Goal: Task Accomplishment & Management: Complete application form

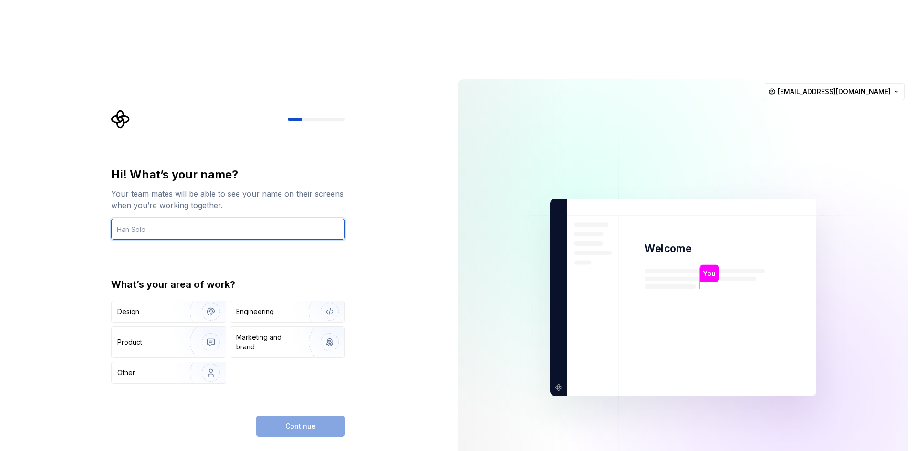
click at [150, 218] on input "text" at bounding box center [228, 228] width 234 height 21
type input "Omri"
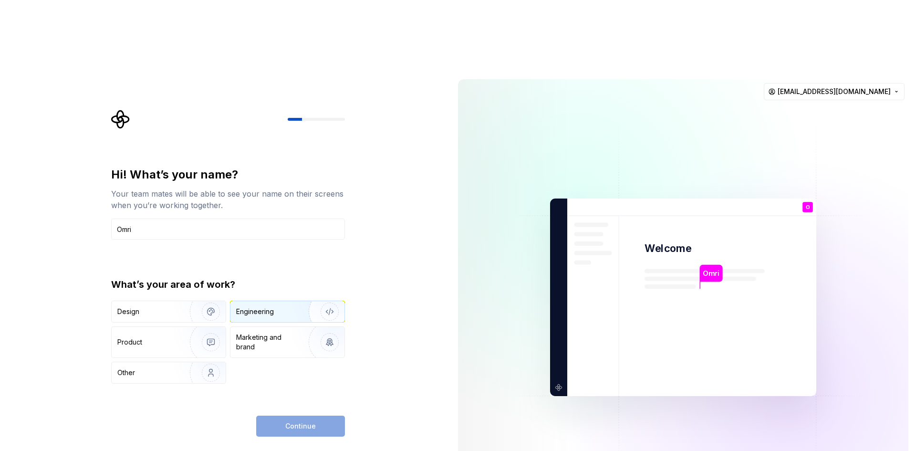
click at [283, 301] on div "Engineering" at bounding box center [287, 311] width 114 height 21
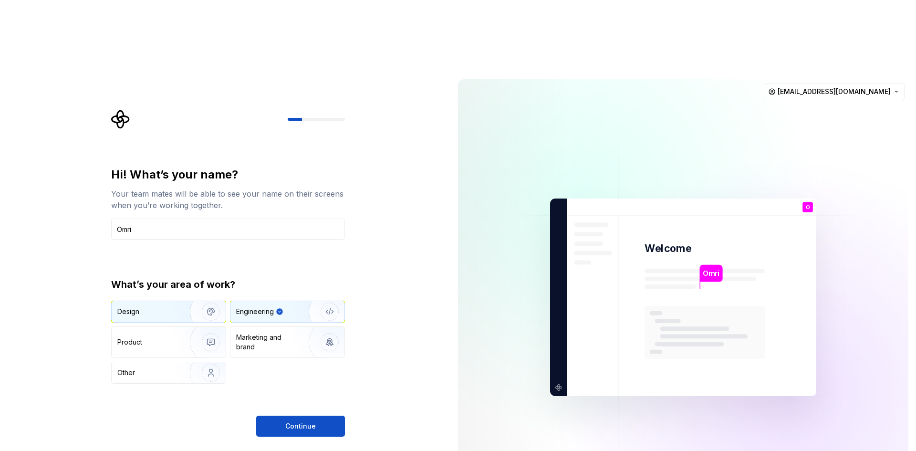
click at [152, 307] on div "Design" at bounding box center [147, 312] width 60 height 10
click at [273, 307] on div "Engineering" at bounding box center [255, 312] width 38 height 10
click at [307, 421] on span "Continue" at bounding box center [300, 426] width 31 height 10
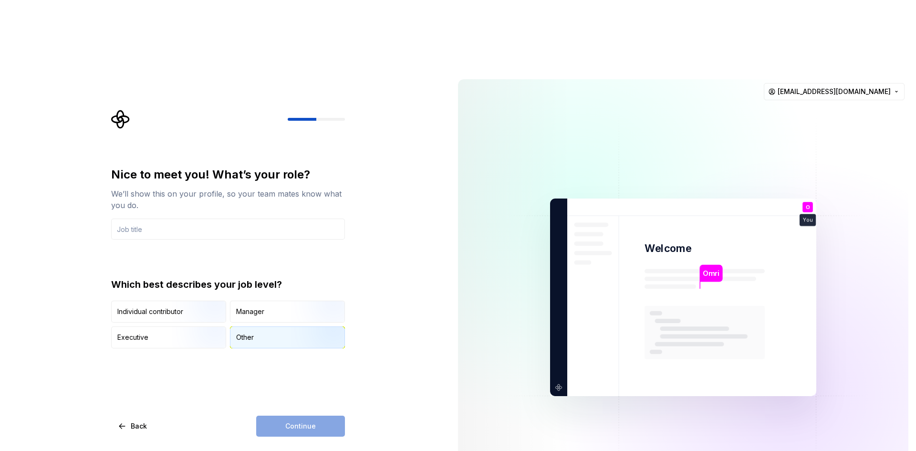
drag, startPoint x: 181, startPoint y: 240, endPoint x: 237, endPoint y: 269, distance: 62.9
click at [181, 291] on img "button" at bounding box center [202, 323] width 61 height 64
click at [332, 415] on div "Continue" at bounding box center [300, 425] width 89 height 21
click at [174, 218] on input "text" at bounding box center [228, 228] width 234 height 21
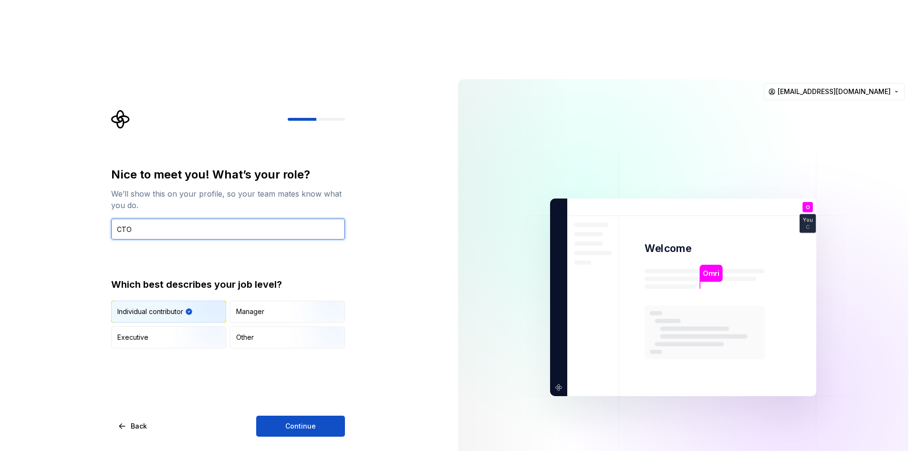
type input "CTO"
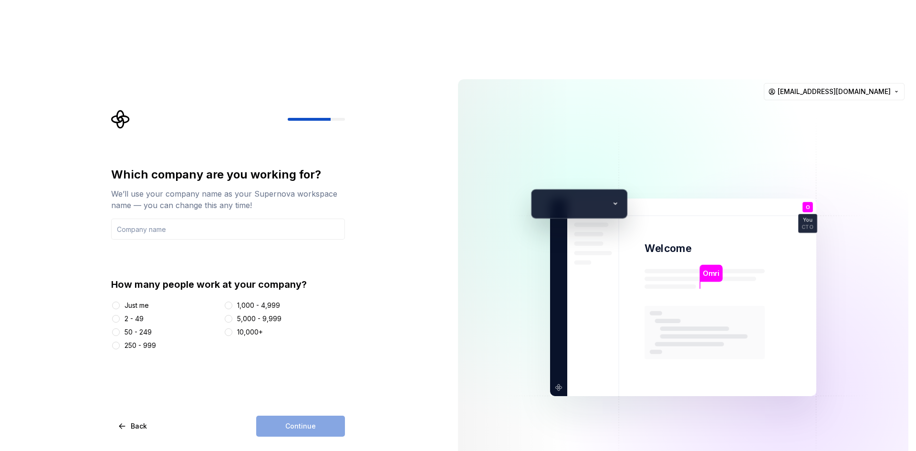
click at [124, 327] on div "50 - 249" at bounding box center [137, 332] width 27 height 10
click at [120, 328] on button "50 - 249" at bounding box center [116, 332] width 8 height 8
click at [204, 218] on input "text" at bounding box center [228, 228] width 234 height 21
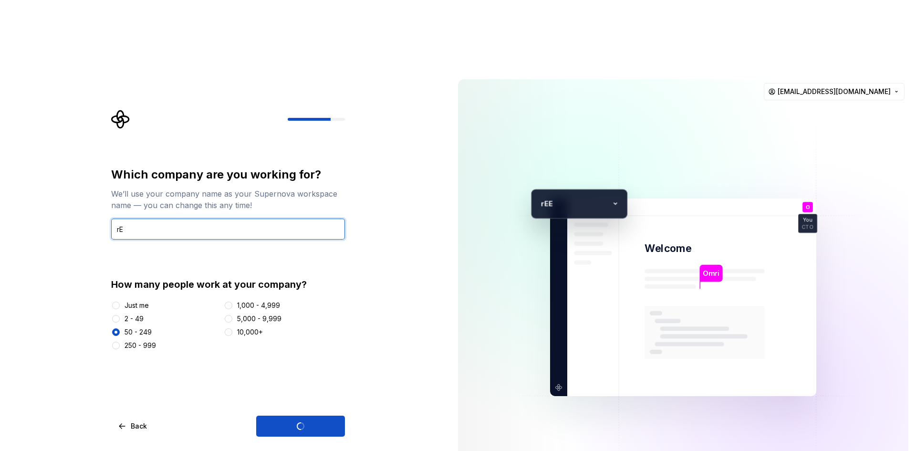
type input "r"
type input "Reeco"
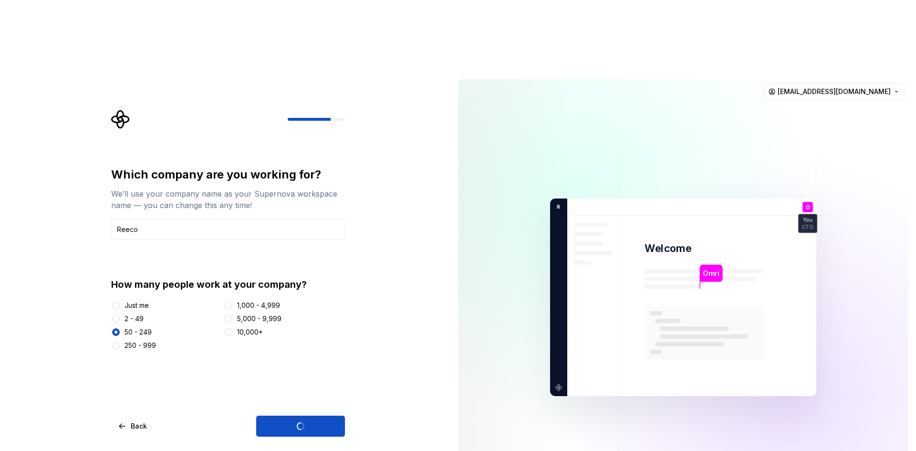
click at [349, 337] on div "Which company are you working for? We’ll use your company name as your Supernov…" at bounding box center [230, 273] width 251 height 327
click at [306, 415] on div "Continue" at bounding box center [300, 425] width 89 height 21
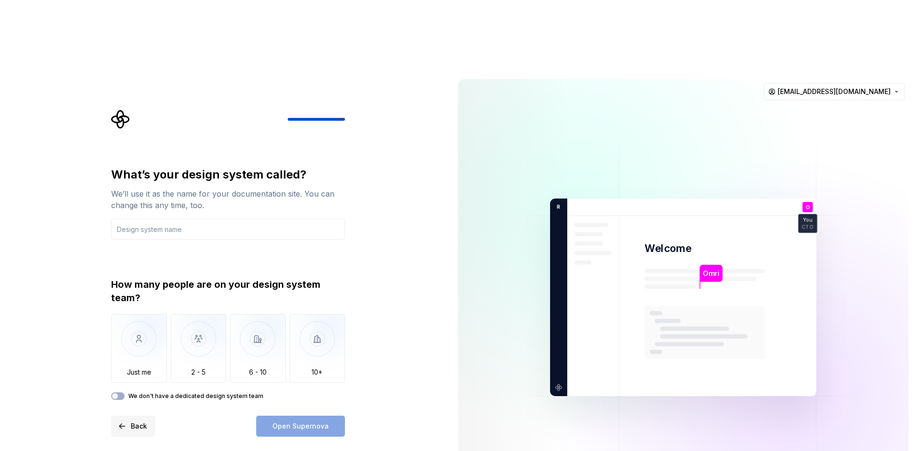
click at [131, 421] on span "Back" at bounding box center [139, 426] width 16 height 10
click at [49, 352] on div "What’s your design system called? We’ll use it as the name for your documentati…" at bounding box center [225, 297] width 450 height 451
click at [134, 421] on span "Back" at bounding box center [139, 426] width 16 height 10
click at [167, 218] on input "text" at bounding box center [228, 228] width 234 height 21
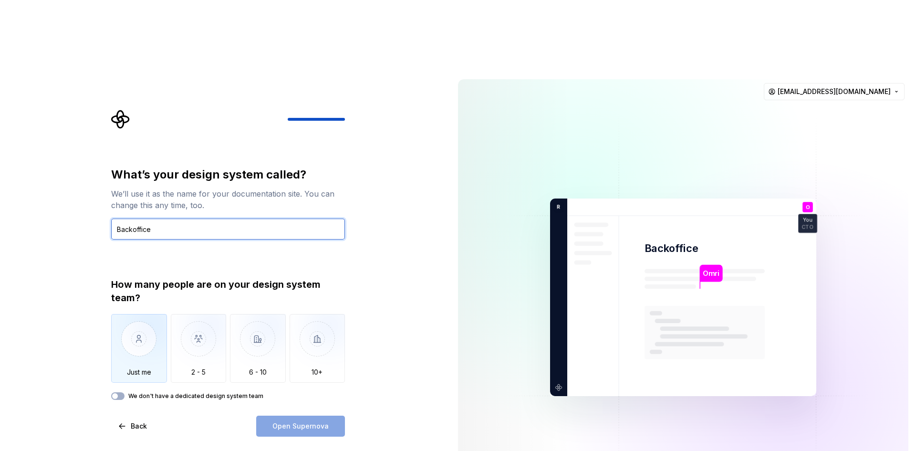
type input "Backoffice"
click at [151, 314] on img "button" at bounding box center [139, 346] width 56 height 64
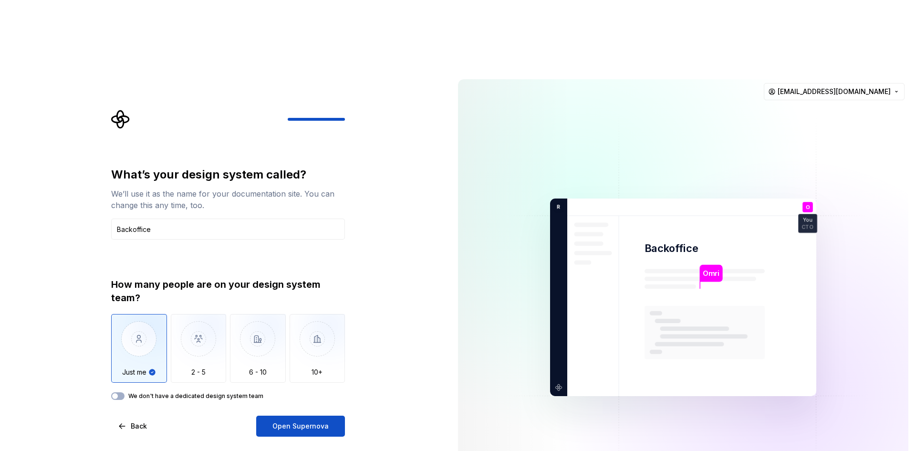
click at [189, 392] on label "We don't have a dedicated design system team" at bounding box center [195, 396] width 135 height 8
click at [124, 392] on button "We don't have a dedicated design system team" at bounding box center [117, 396] width 13 height 8
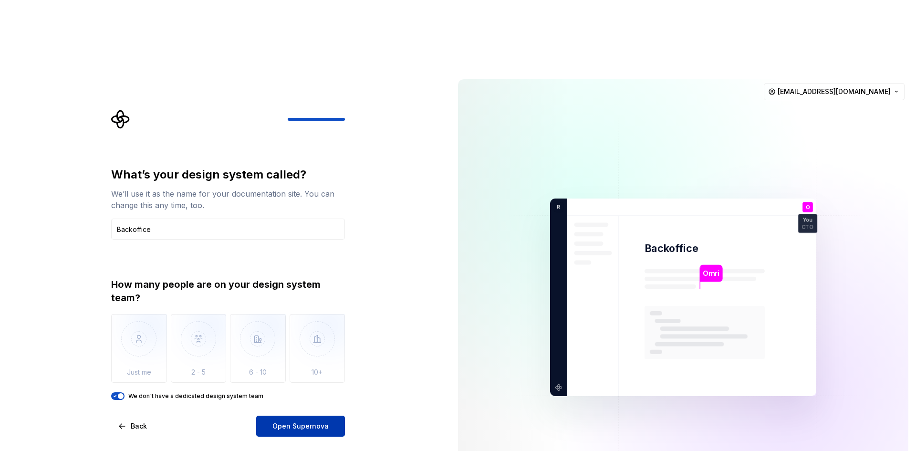
click at [299, 421] on span "Open Supernova" at bounding box center [300, 426] width 56 height 10
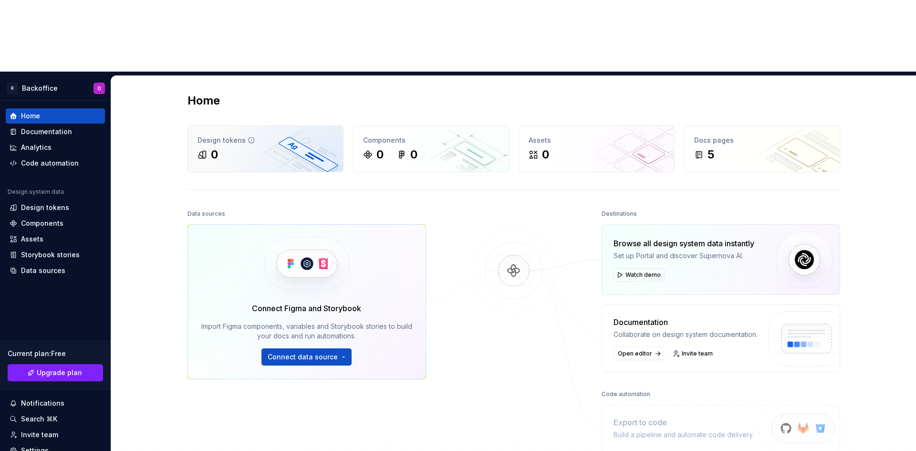
click at [296, 147] on div "0" at bounding box center [265, 154] width 136 height 15
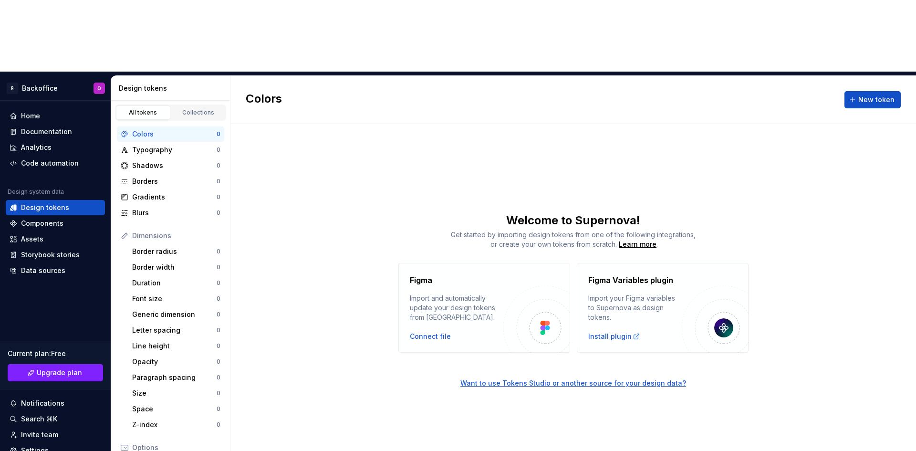
click at [428, 97] on div "Colors New token Welcome to Supernova! Get started by importing design tokens f…" at bounding box center [572, 299] width 685 height 446
